Goal: Communication & Community: Answer question/provide support

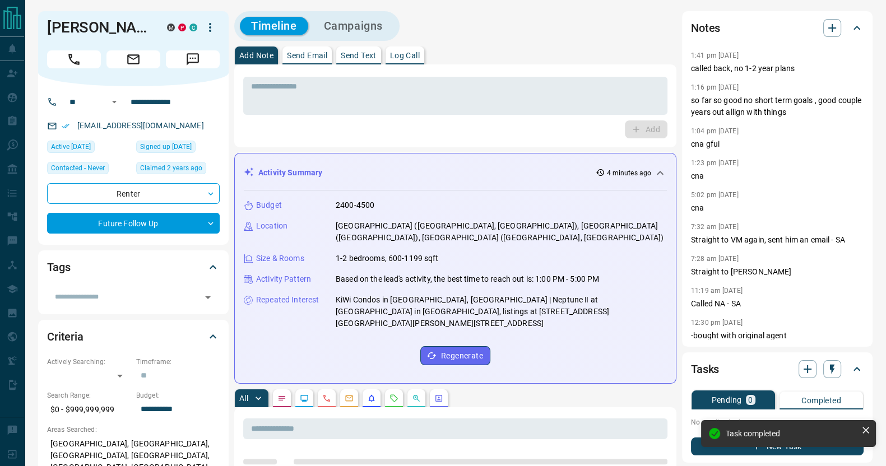
click at [319, 71] on div "* ​ Add" at bounding box center [455, 105] width 442 height 83
click at [319, 67] on div "* ​ Add" at bounding box center [455, 105] width 442 height 83
click at [319, 56] on p "Send Email" at bounding box center [307, 56] width 40 height 8
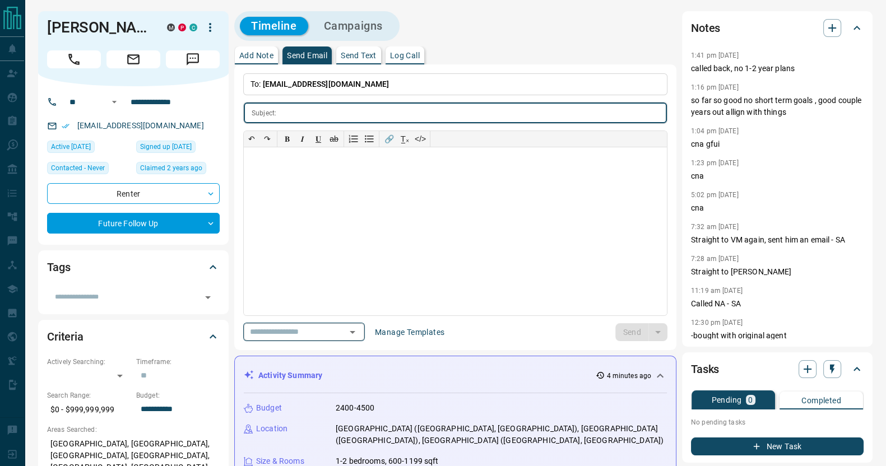
click at [314, 327] on input "text" at bounding box center [288, 332] width 85 height 14
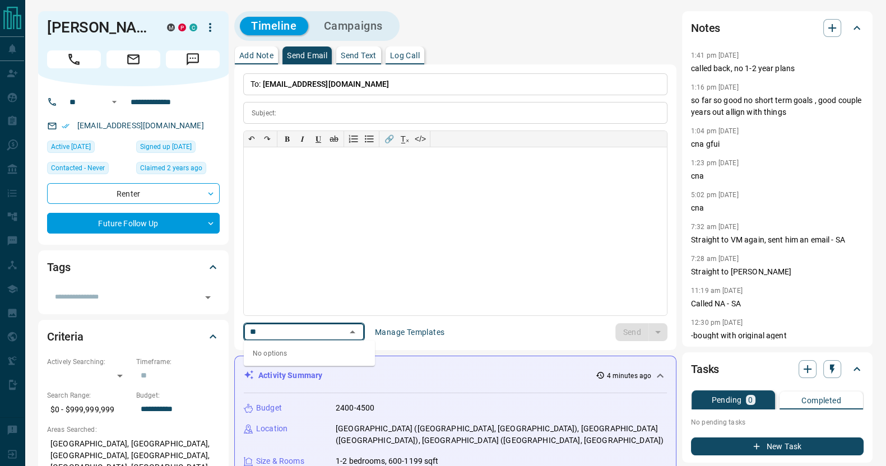
type input "*"
click at [304, 360] on li "generic follow up [id:857]" at bounding box center [309, 353] width 131 height 17
type input "**"
type input "**********"
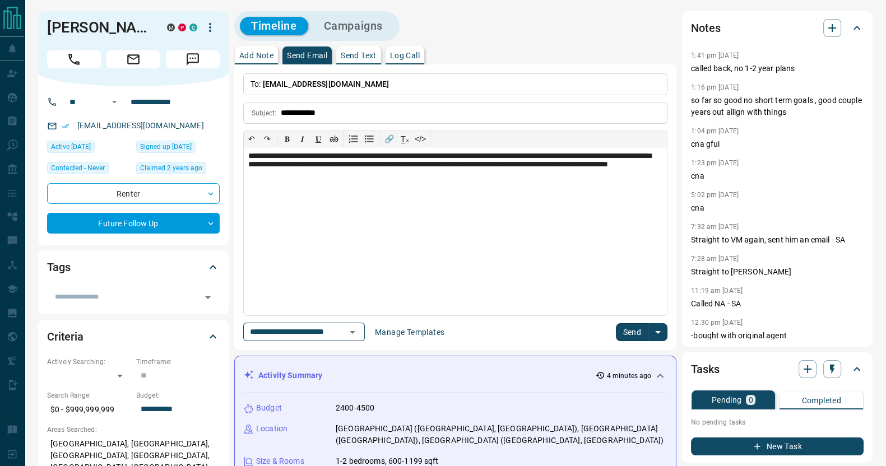
click at [628, 333] on button "Send" at bounding box center [632, 332] width 33 height 18
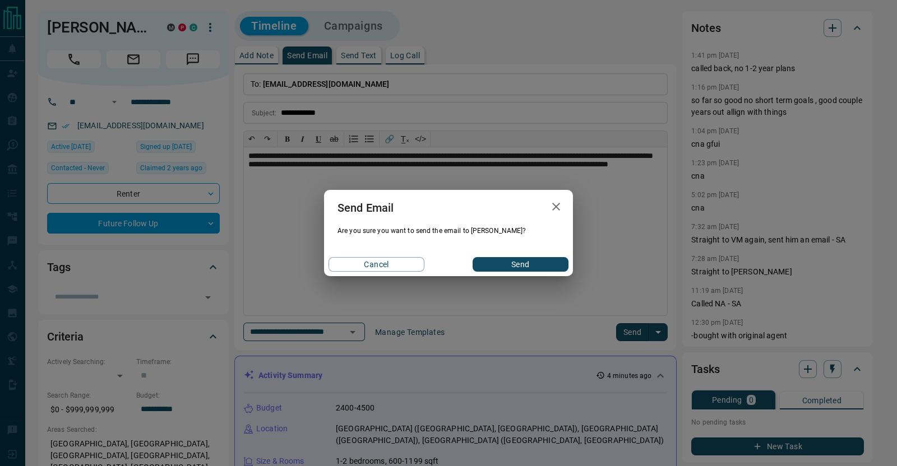
click at [515, 252] on div "Send Email Are you sure you want to send the email to [PERSON_NAME]? Cancel Send" at bounding box center [448, 233] width 249 height 86
click at [513, 259] on button "Send" at bounding box center [521, 264] width 96 height 15
